Goal: Task Accomplishment & Management: Use online tool/utility

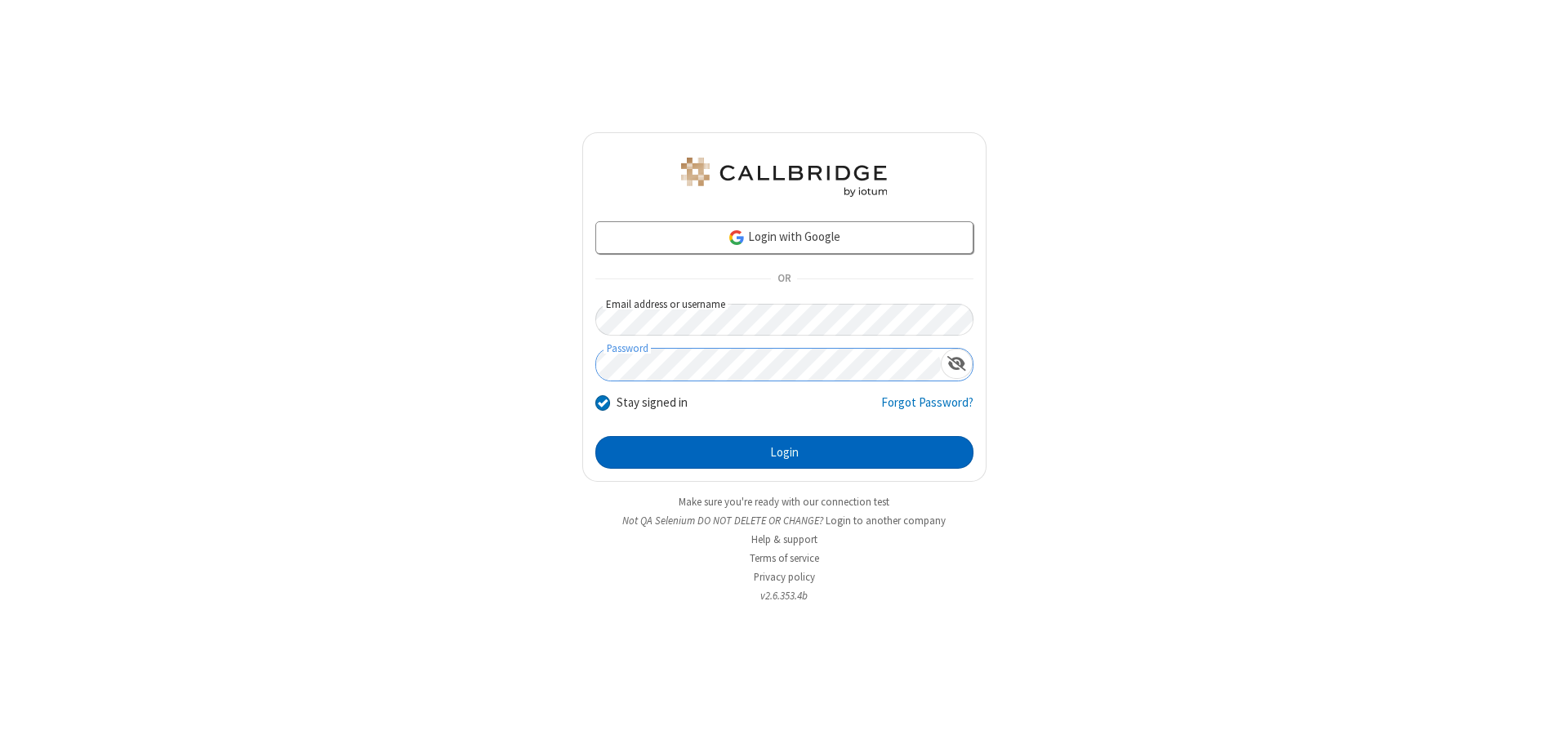
click at [784, 452] on button "Login" at bounding box center [784, 452] width 378 height 33
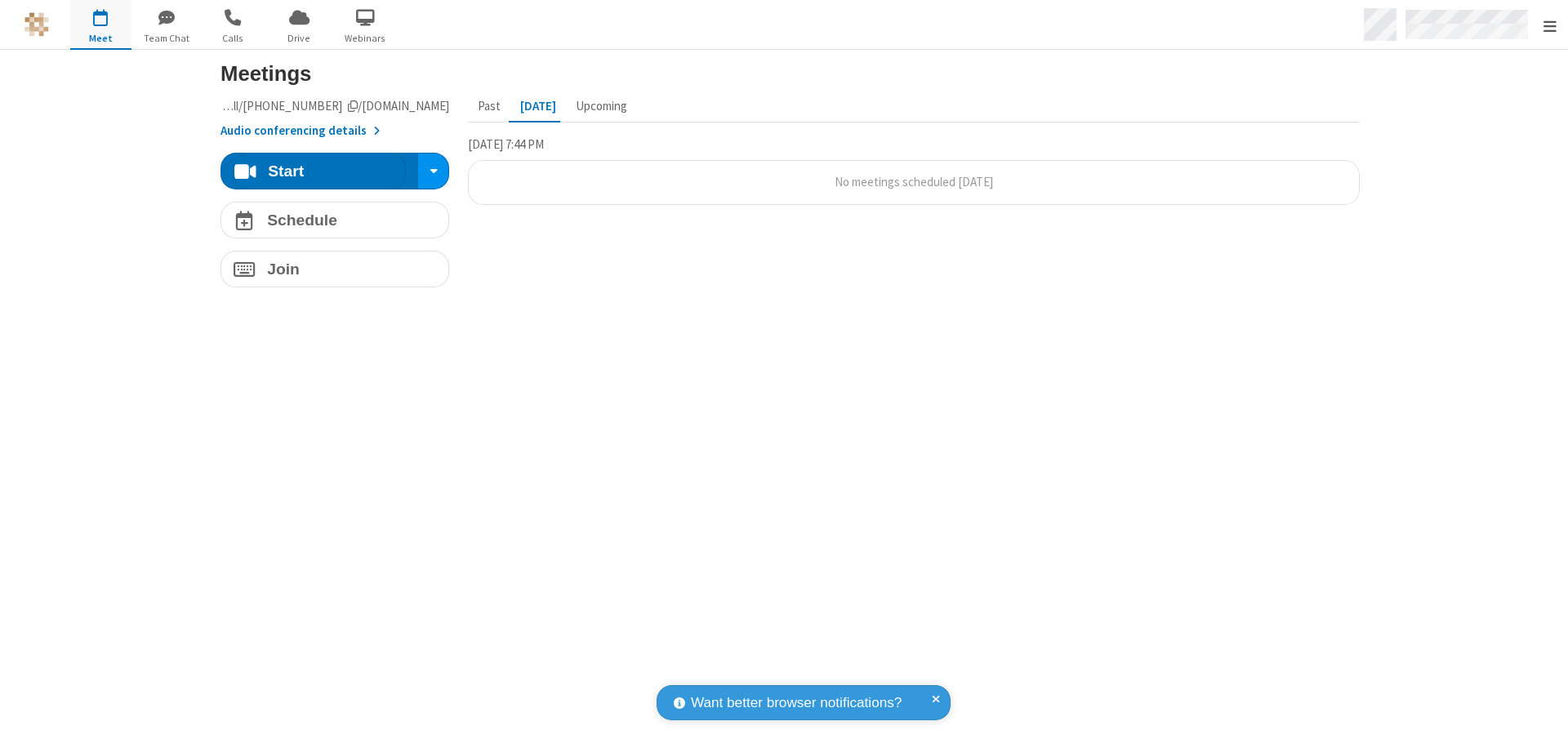
click at [1549, 25] on span "Open menu" at bounding box center [1550, 26] width 13 height 16
click at [100, 25] on span "button" at bounding box center [100, 16] width 61 height 28
click at [328, 220] on h4 "Schedule" at bounding box center [301, 220] width 70 height 15
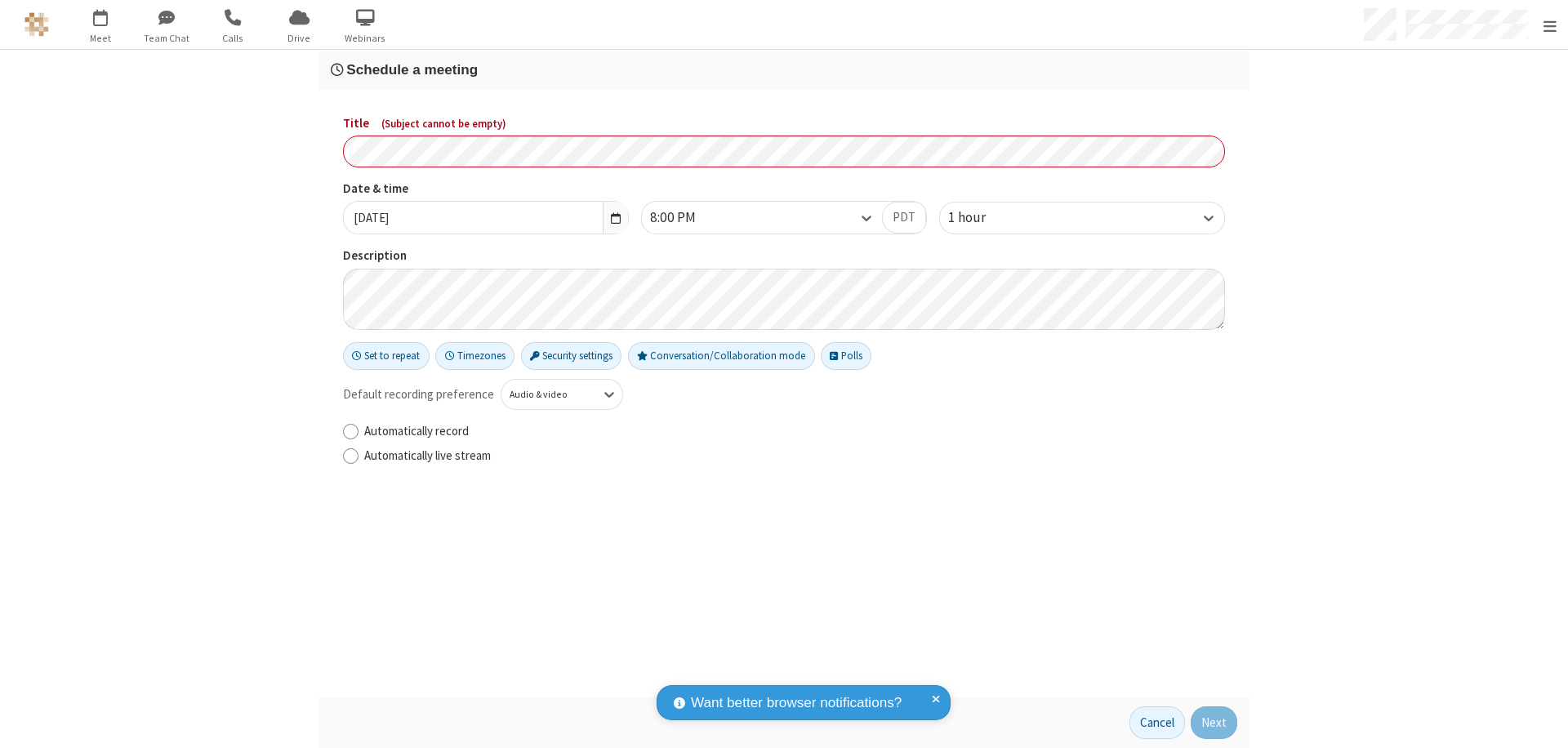
click at [778, 70] on h3 "Schedule a meeting" at bounding box center [784, 70] width 906 height 15
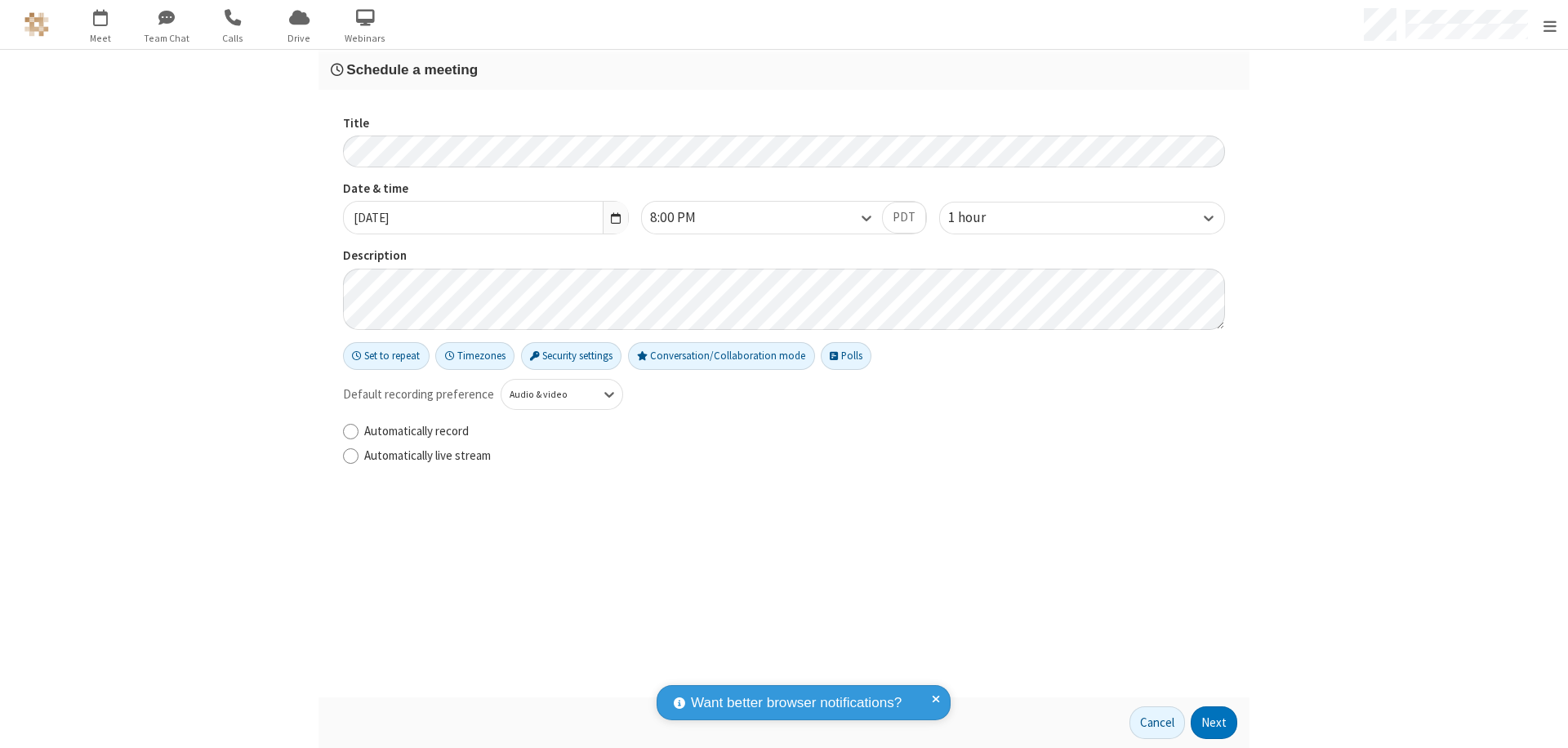
click at [1208, 722] on button "Next" at bounding box center [1214, 722] width 47 height 33
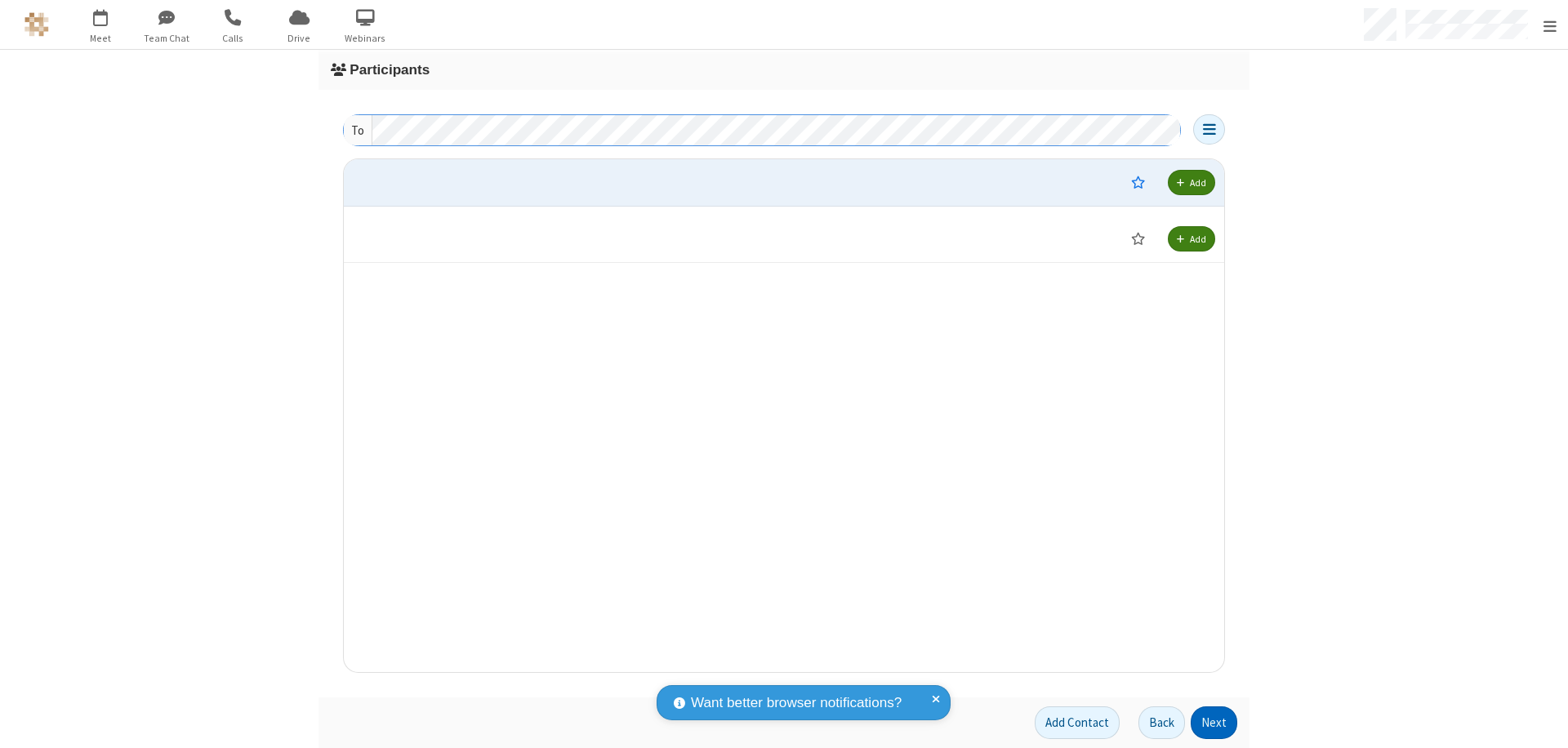
click at [1208, 722] on button "Next" at bounding box center [1214, 722] width 47 height 33
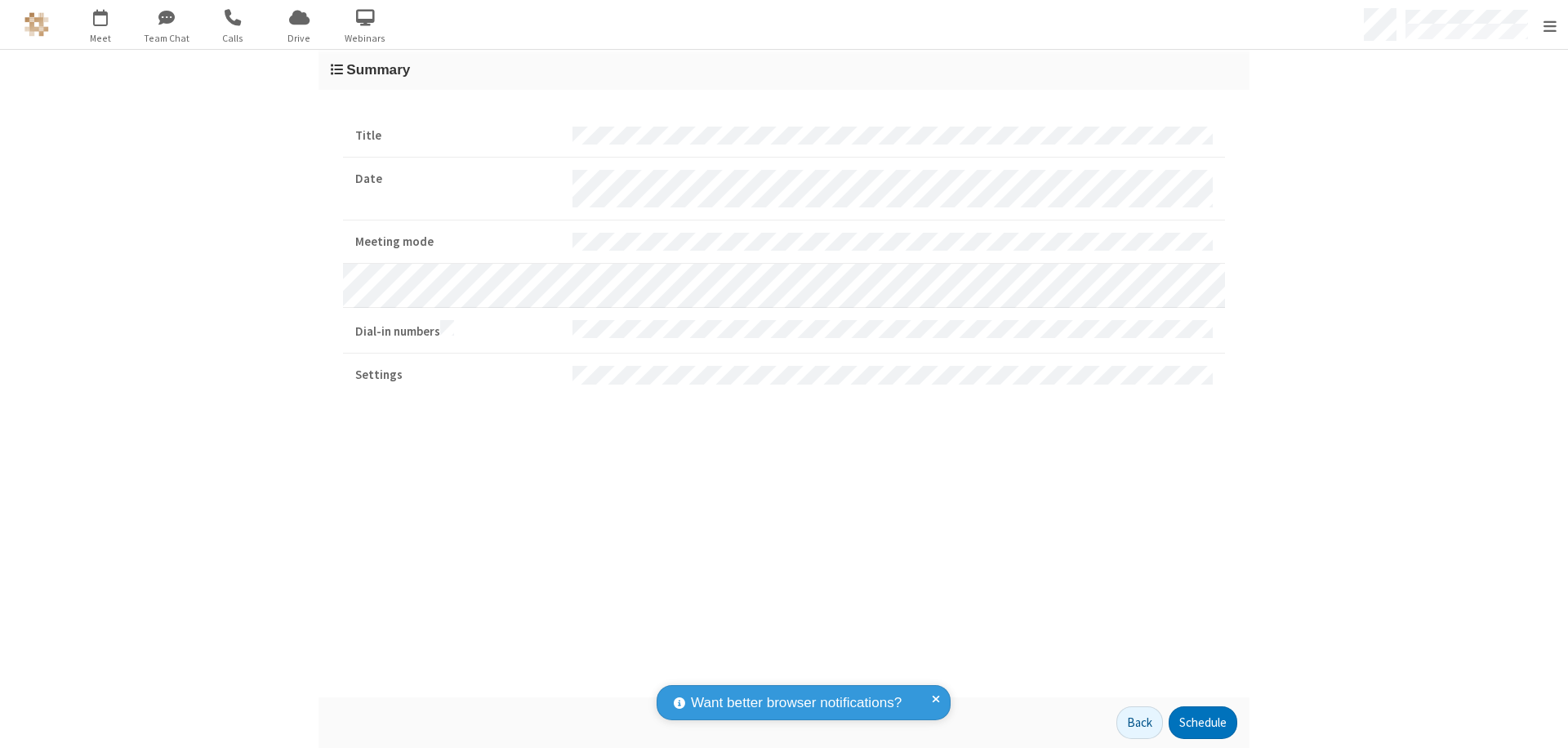
click at [1196, 722] on button "Schedule" at bounding box center [1203, 722] width 69 height 33
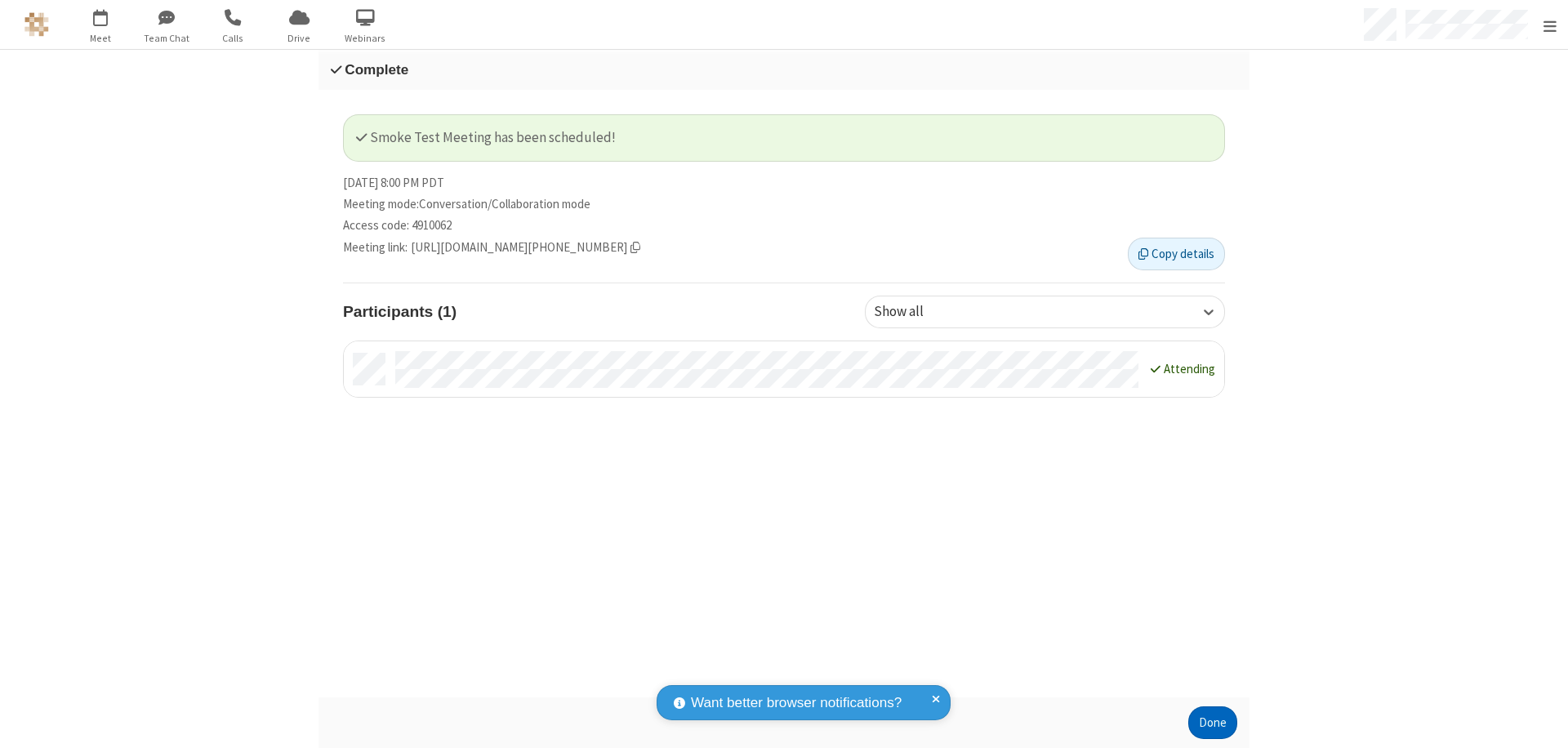
click at [1207, 722] on button "Done" at bounding box center [1212, 722] width 49 height 33
